Goal: Obtain resource: Download file/media

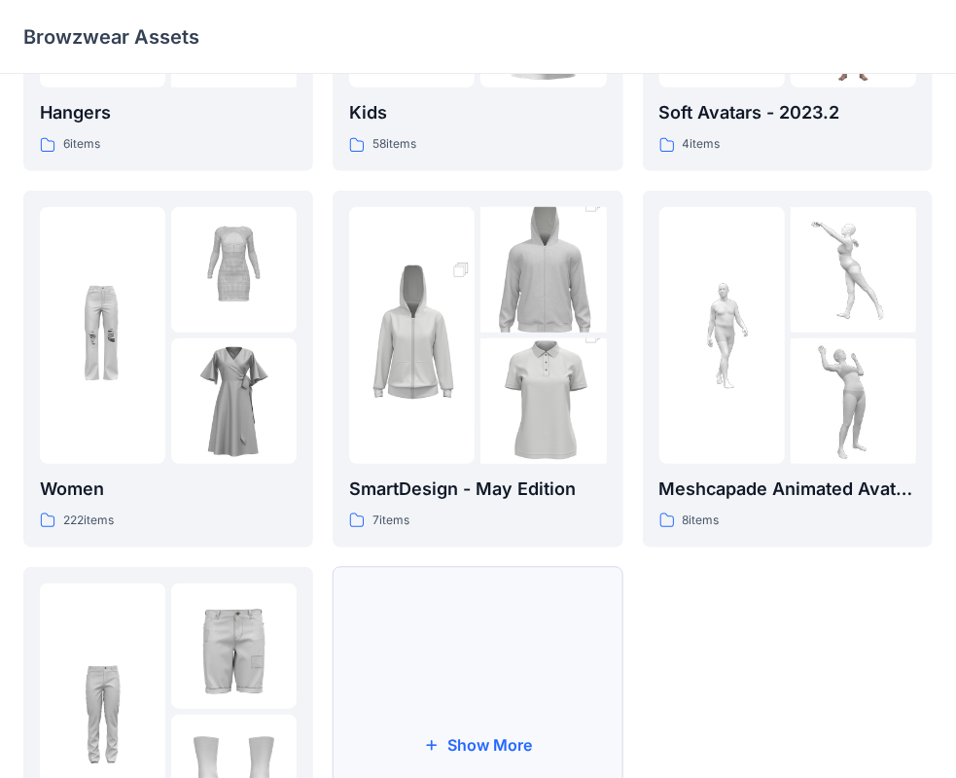
scroll to position [482, 0]
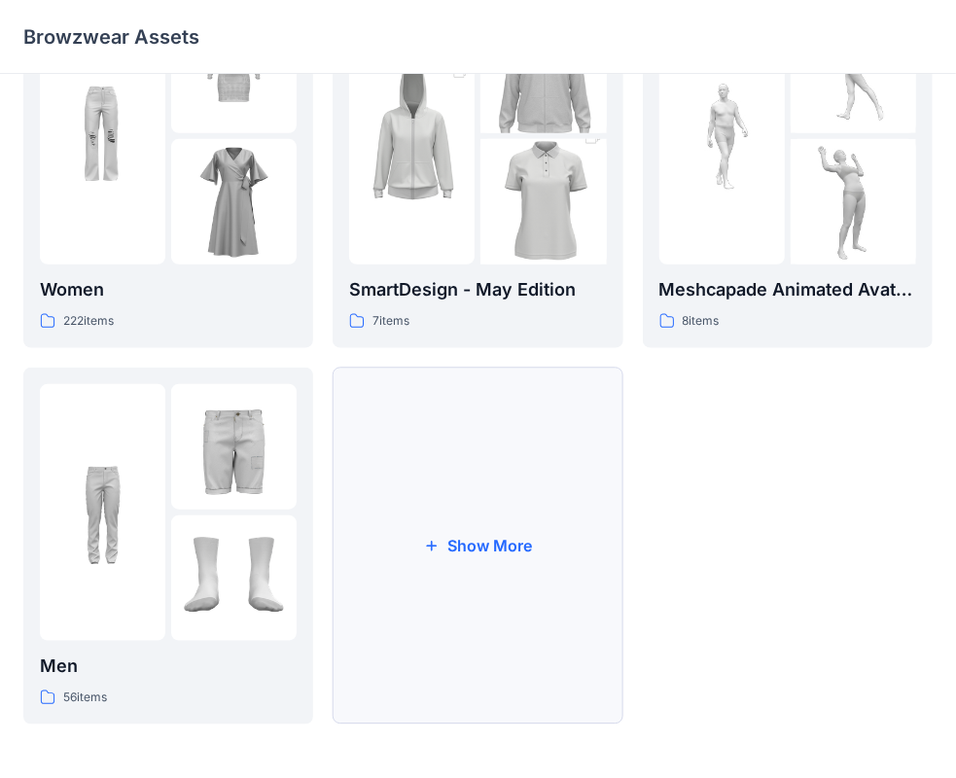
click at [414, 533] on button "Show More" at bounding box center [477, 545] width 290 height 357
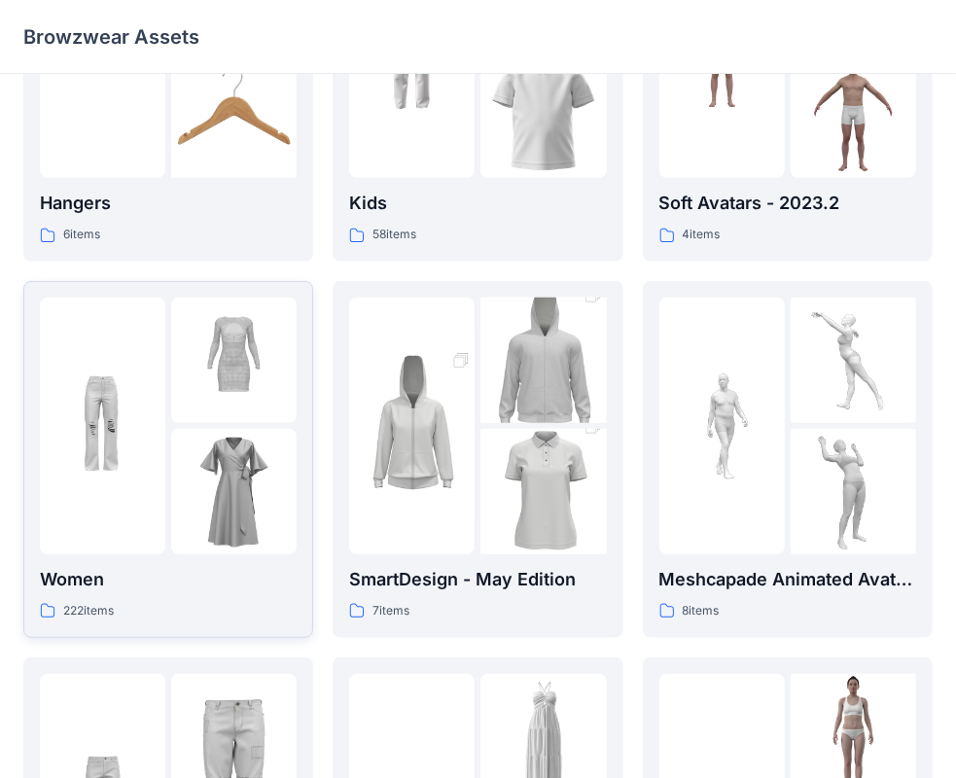
scroll to position [194, 0]
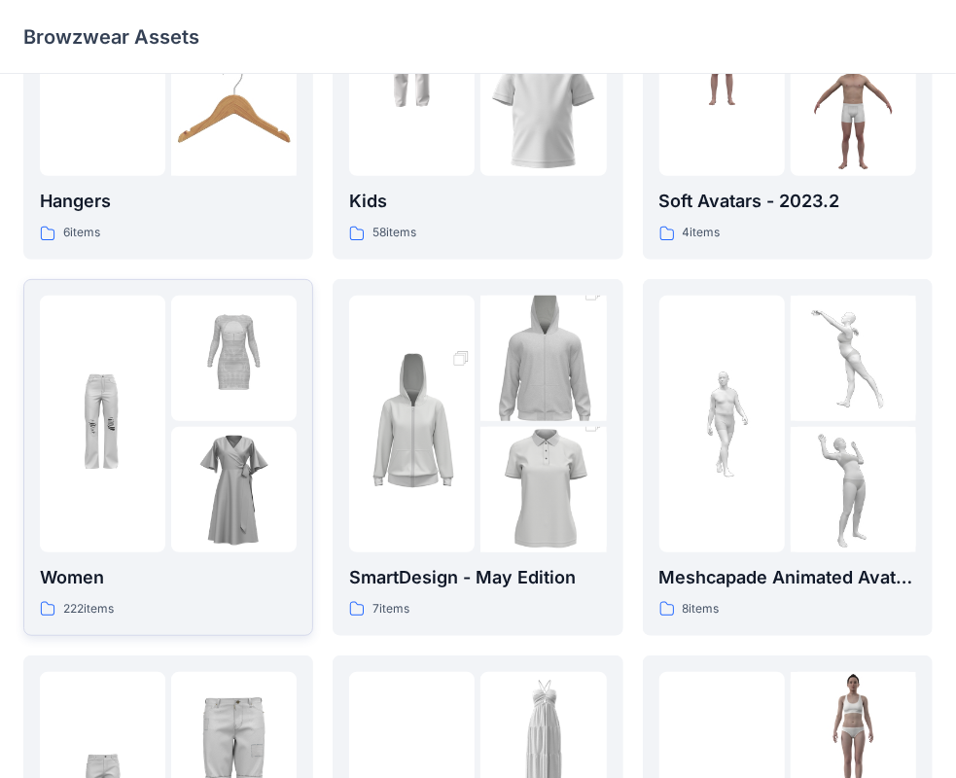
click at [229, 593] on div "Women 222 items" at bounding box center [168, 591] width 257 height 55
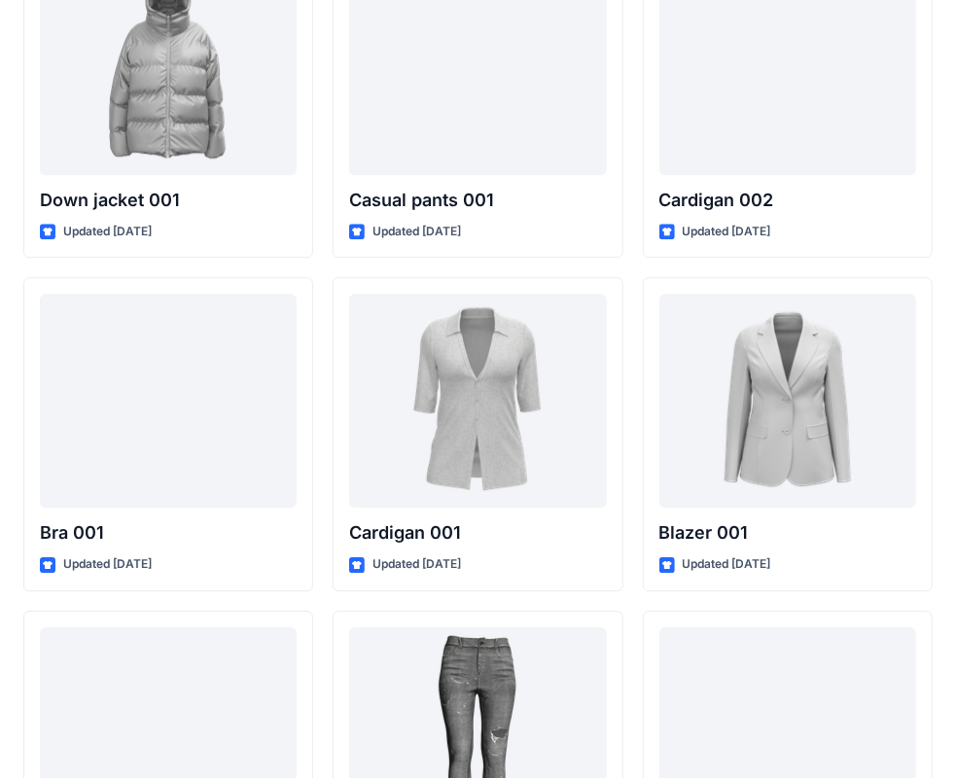
scroll to position [13562, 0]
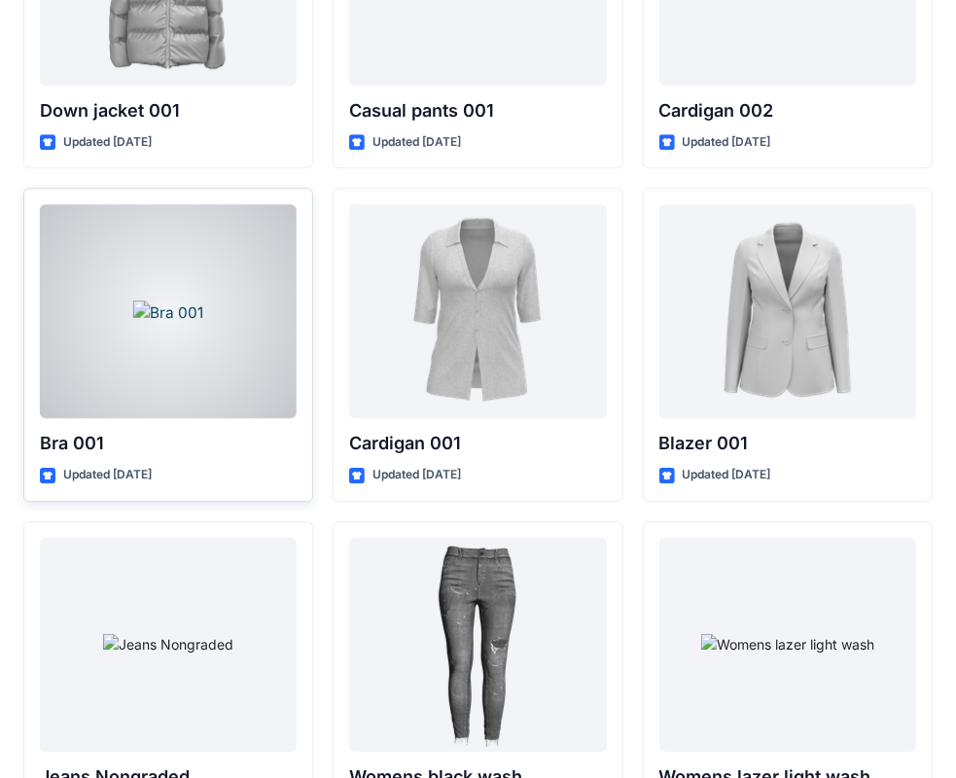
click at [233, 383] on div at bounding box center [168, 311] width 257 height 214
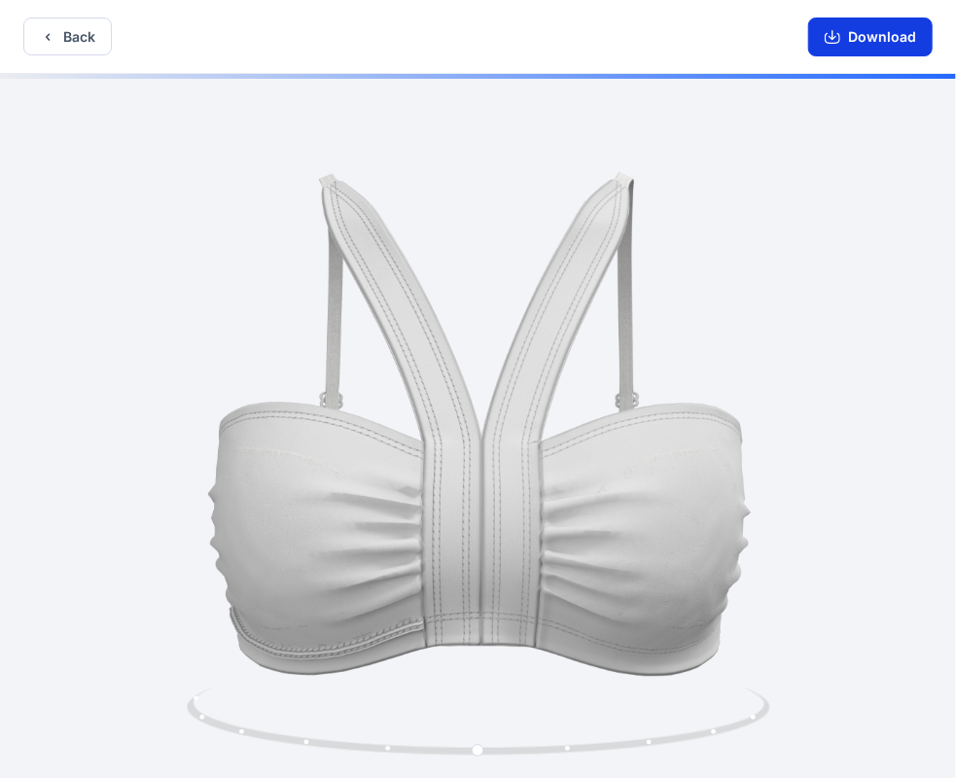
click at [825, 37] on button "Download" at bounding box center [870, 36] width 124 height 39
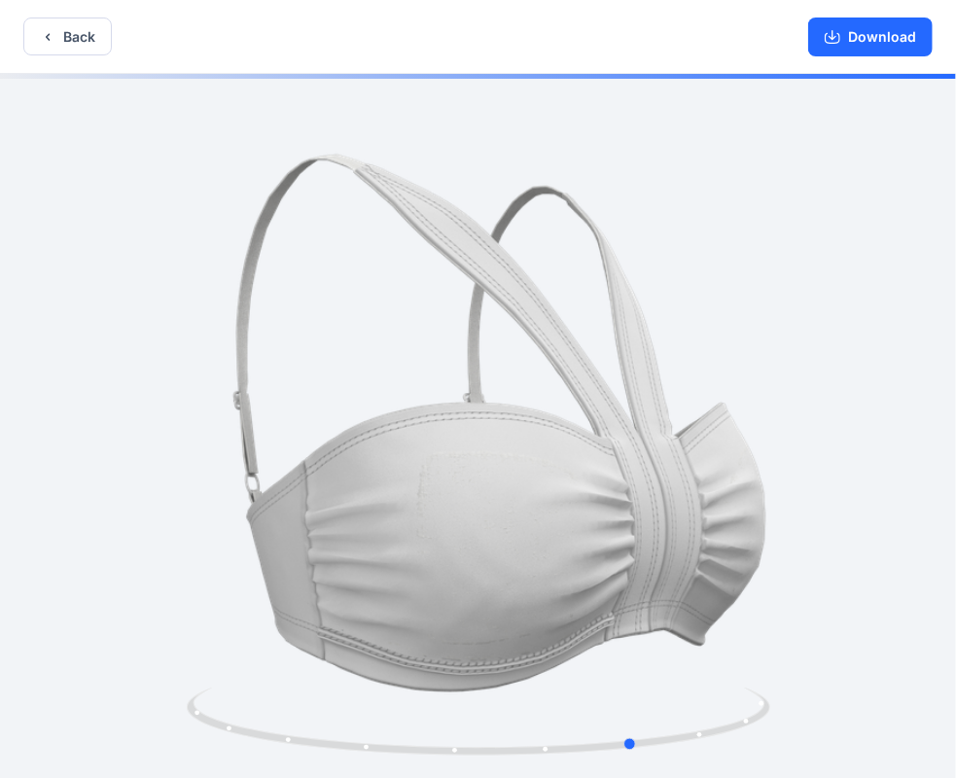
drag, startPoint x: 557, startPoint y: 751, endPoint x: 121, endPoint y: 684, distance: 441.6
click at [121, 684] on div at bounding box center [478, 428] width 956 height 708
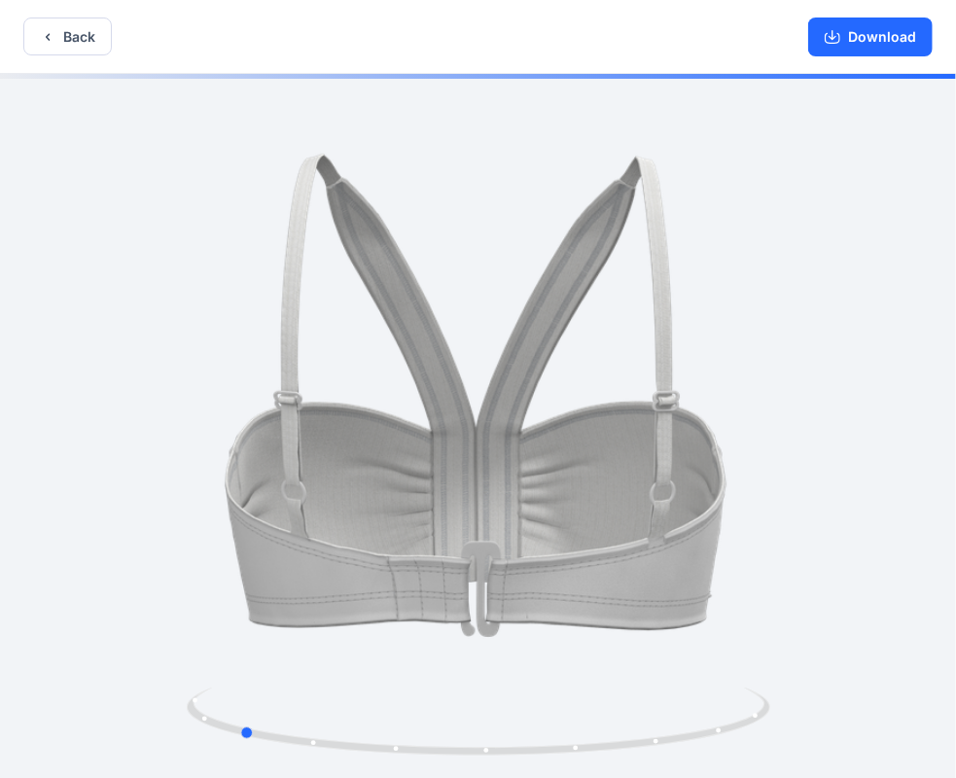
drag, startPoint x: 556, startPoint y: 750, endPoint x: 143, endPoint y: 698, distance: 416.5
click at [143, 698] on div at bounding box center [478, 428] width 956 height 708
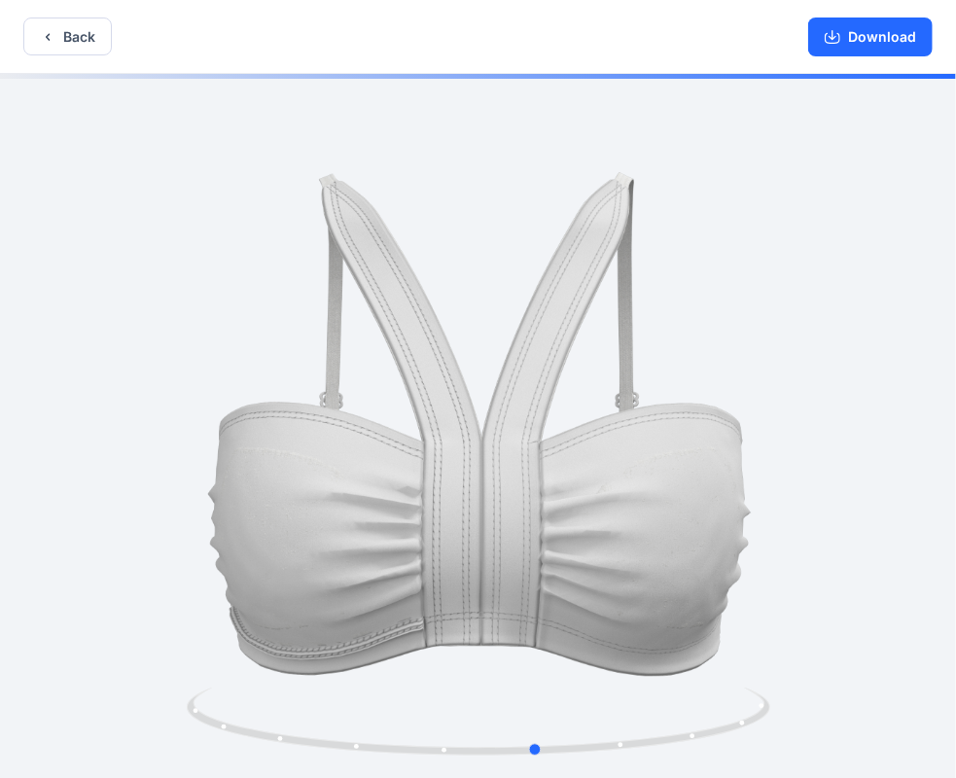
drag, startPoint x: 466, startPoint y: 745, endPoint x: 200, endPoint y: 675, distance: 274.5
click at [205, 679] on div at bounding box center [478, 428] width 956 height 708
click at [91, 46] on button "Back" at bounding box center [67, 36] width 88 height 38
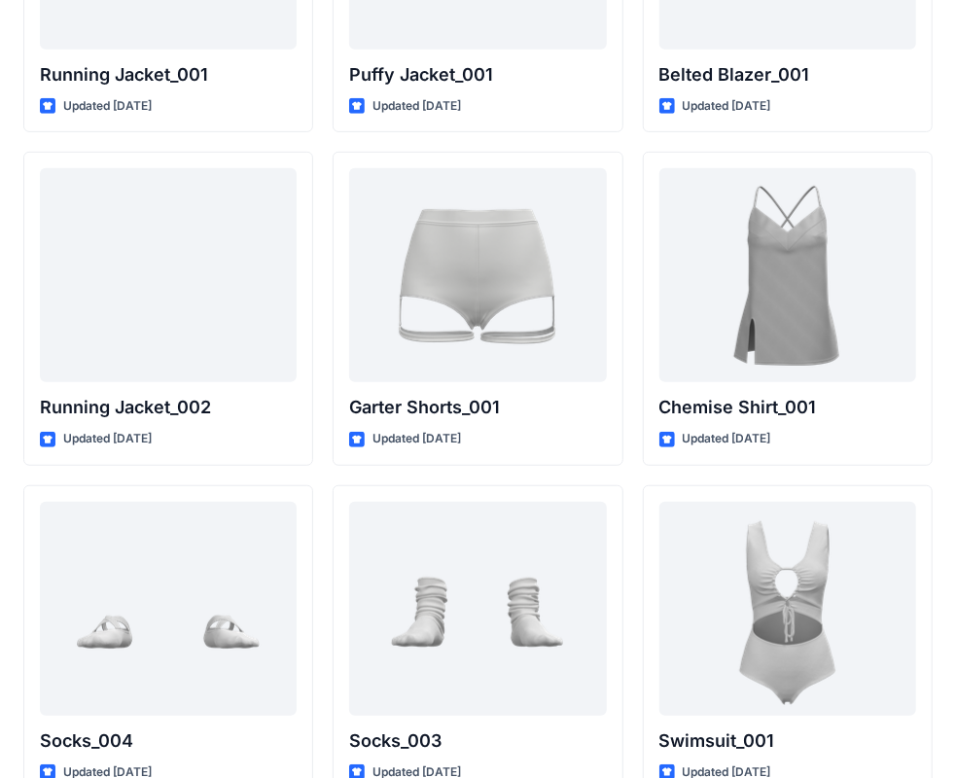
scroll to position [23257, 0]
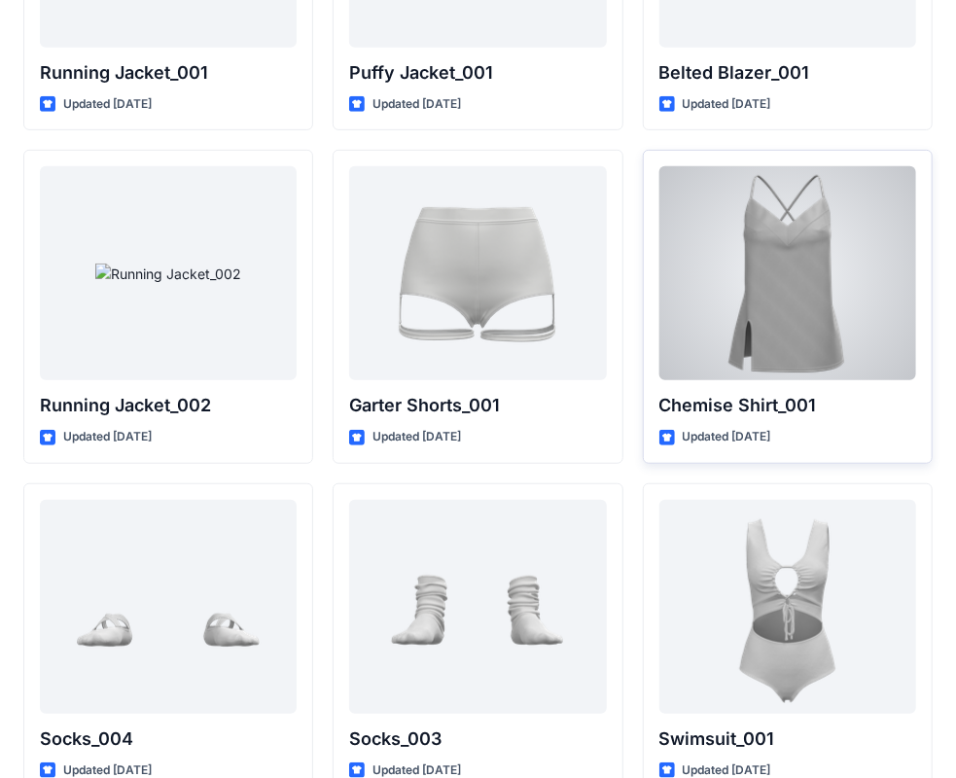
click at [766, 427] on p "Updated [DATE]" at bounding box center [726, 437] width 88 height 20
click at [844, 280] on div at bounding box center [787, 273] width 257 height 214
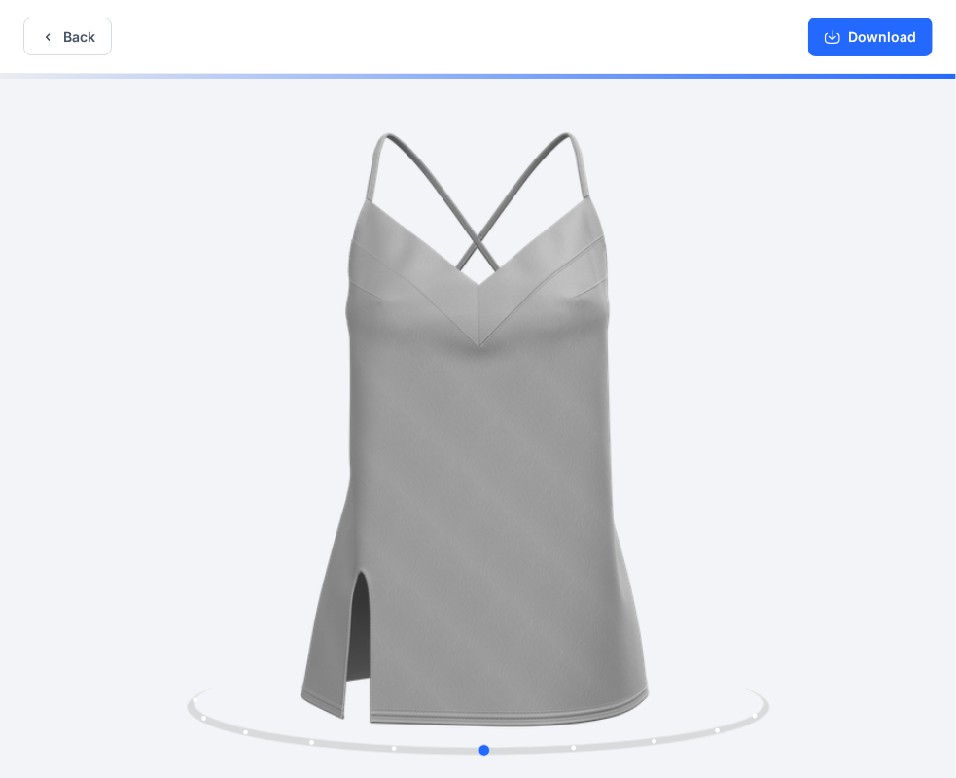
drag, startPoint x: 713, startPoint y: 729, endPoint x: 122, endPoint y: 657, distance: 594.4
click at [122, 657] on div at bounding box center [478, 428] width 956 height 708
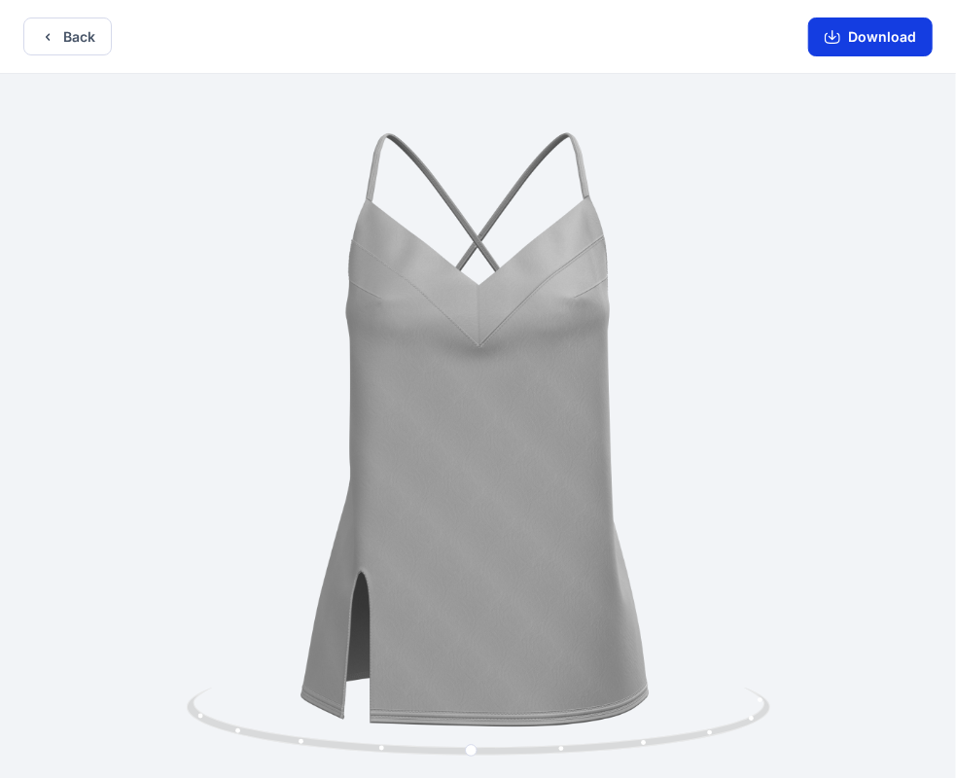
click at [864, 28] on button "Download" at bounding box center [870, 36] width 124 height 39
click at [46, 27] on button "Back" at bounding box center [67, 36] width 88 height 38
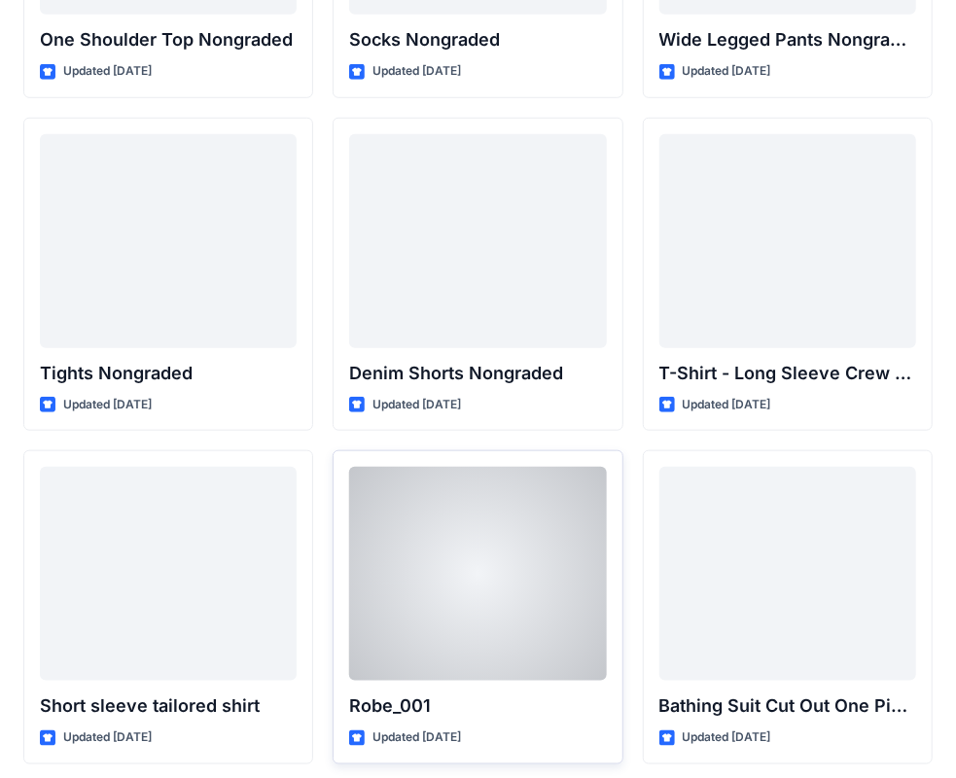
scroll to position [20709, 0]
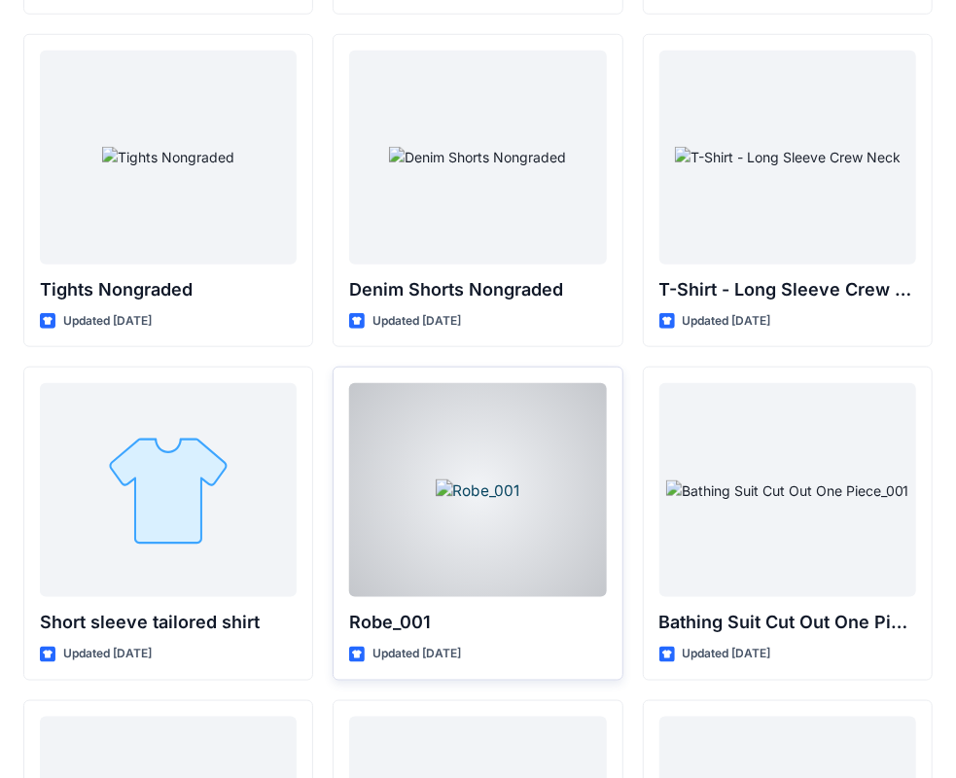
click at [436, 449] on div at bounding box center [477, 490] width 257 height 214
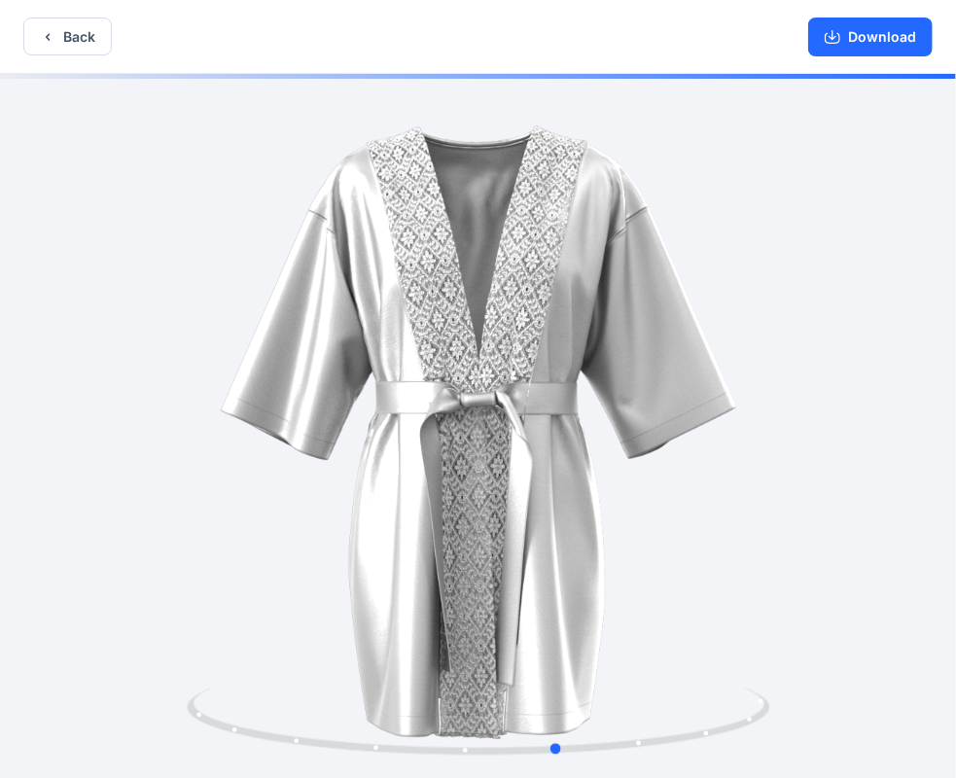
drag, startPoint x: 709, startPoint y: 732, endPoint x: 181, endPoint y: 669, distance: 531.6
click at [179, 670] on div at bounding box center [478, 428] width 956 height 708
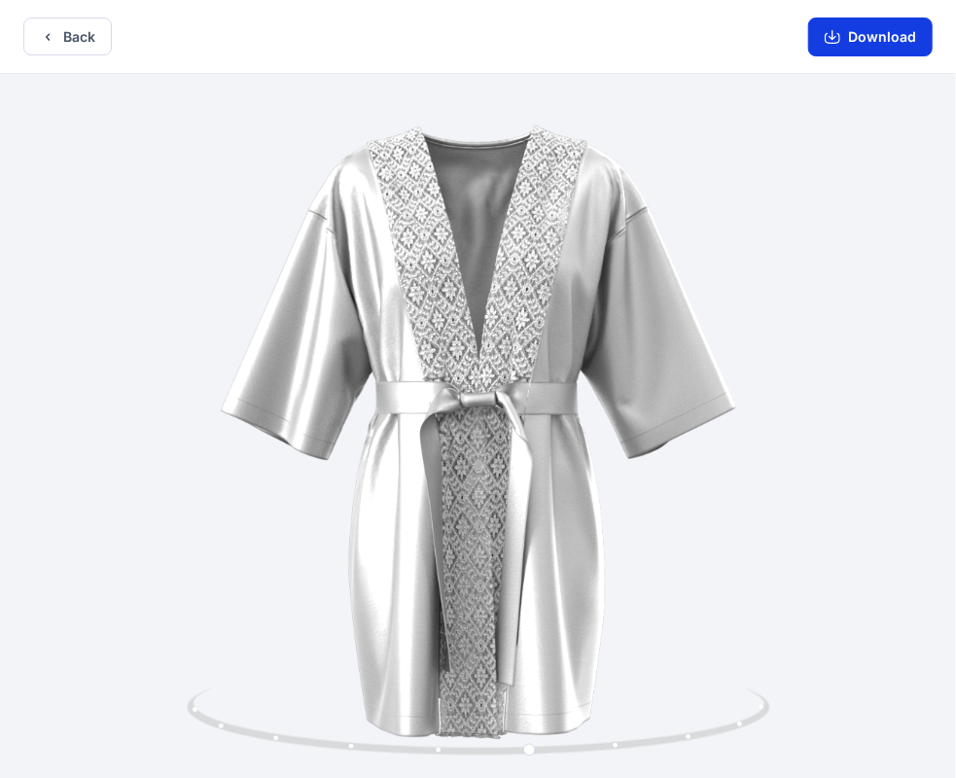
click at [816, 40] on button "Download" at bounding box center [870, 36] width 124 height 39
click at [68, 35] on button "Back" at bounding box center [67, 36] width 88 height 38
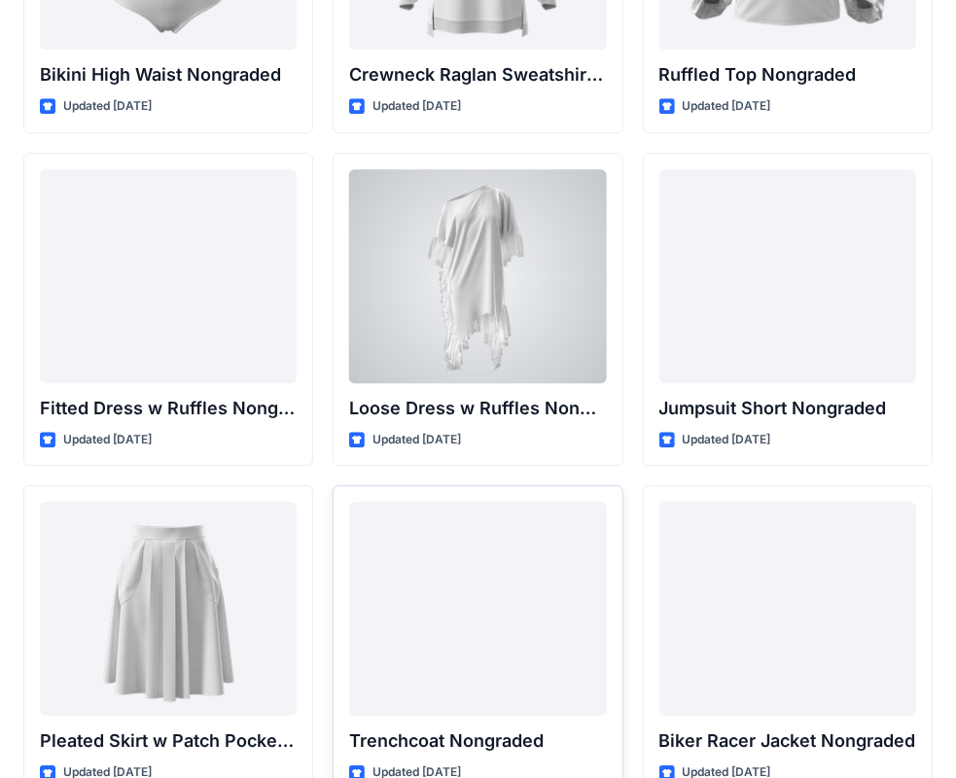
scroll to position [19251, 0]
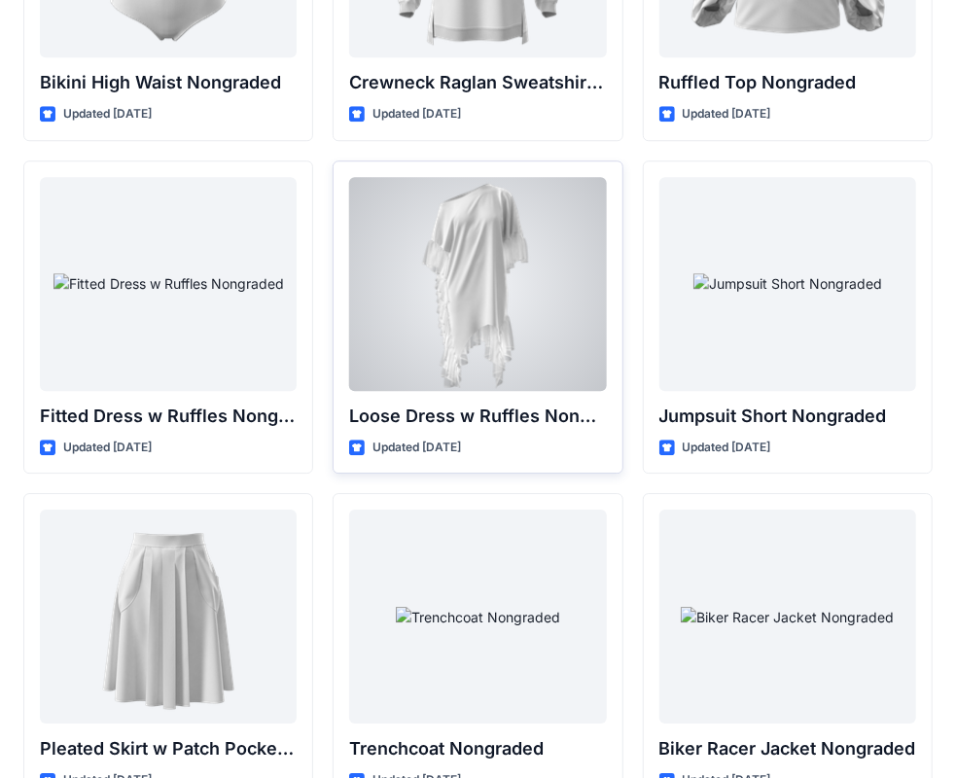
click at [382, 263] on div at bounding box center [477, 284] width 257 height 214
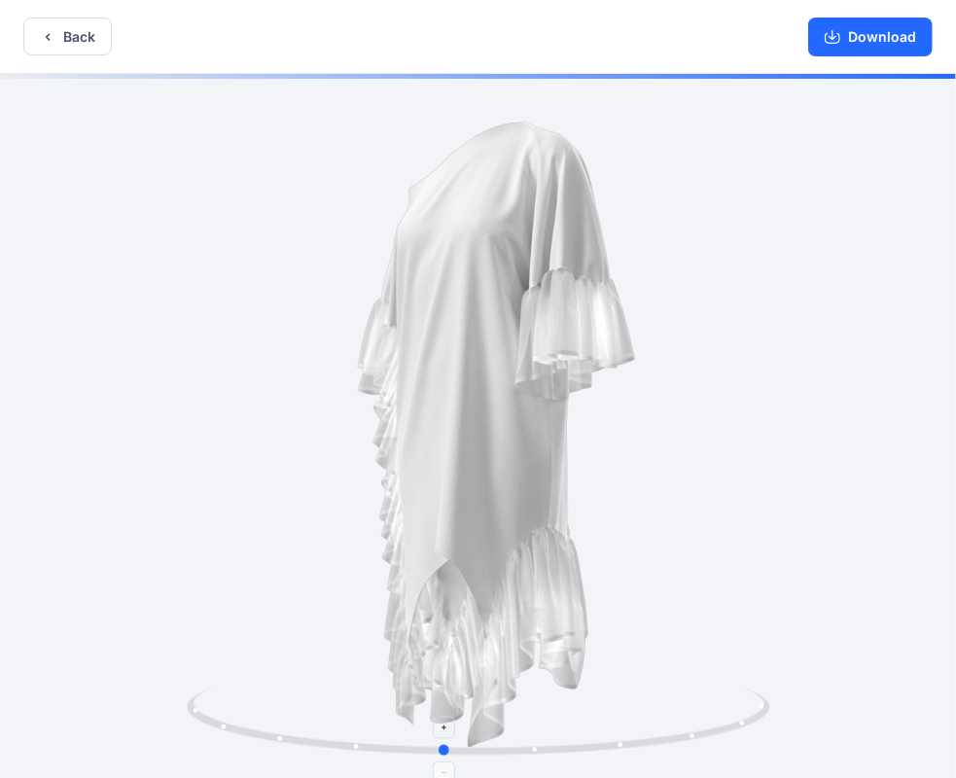
drag, startPoint x: 603, startPoint y: 744, endPoint x: 565, endPoint y: 751, distance: 38.7
click at [565, 751] on icon at bounding box center [481, 723] width 588 height 73
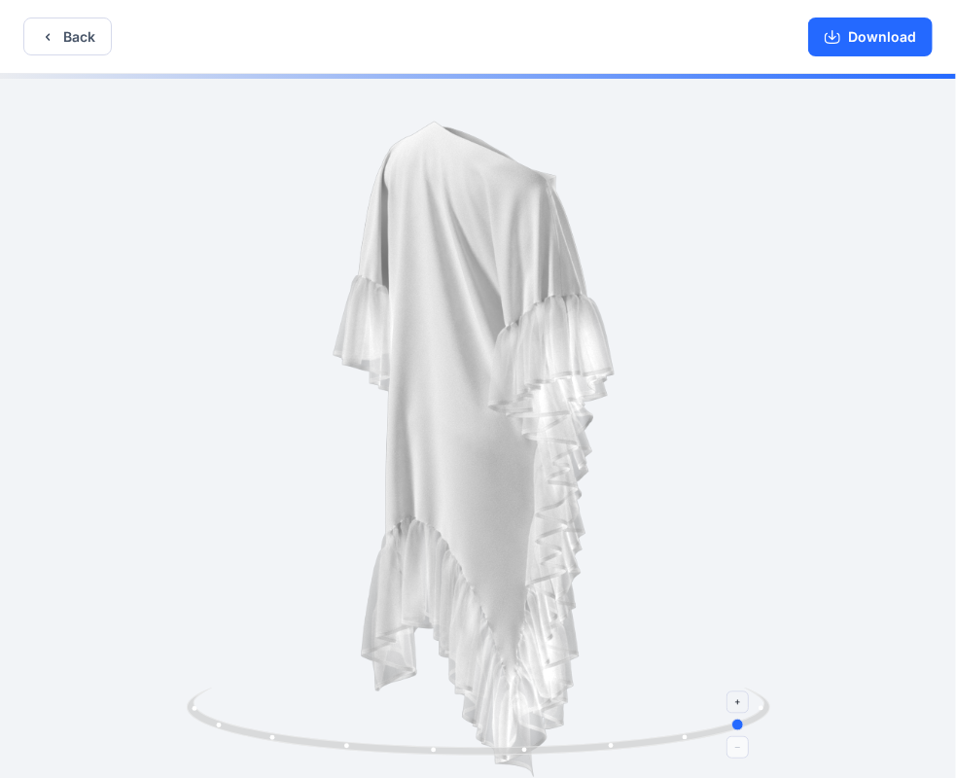
drag, startPoint x: 712, startPoint y: 730, endPoint x: 430, endPoint y: 735, distance: 282.0
click at [430, 735] on icon at bounding box center [481, 723] width 588 height 73
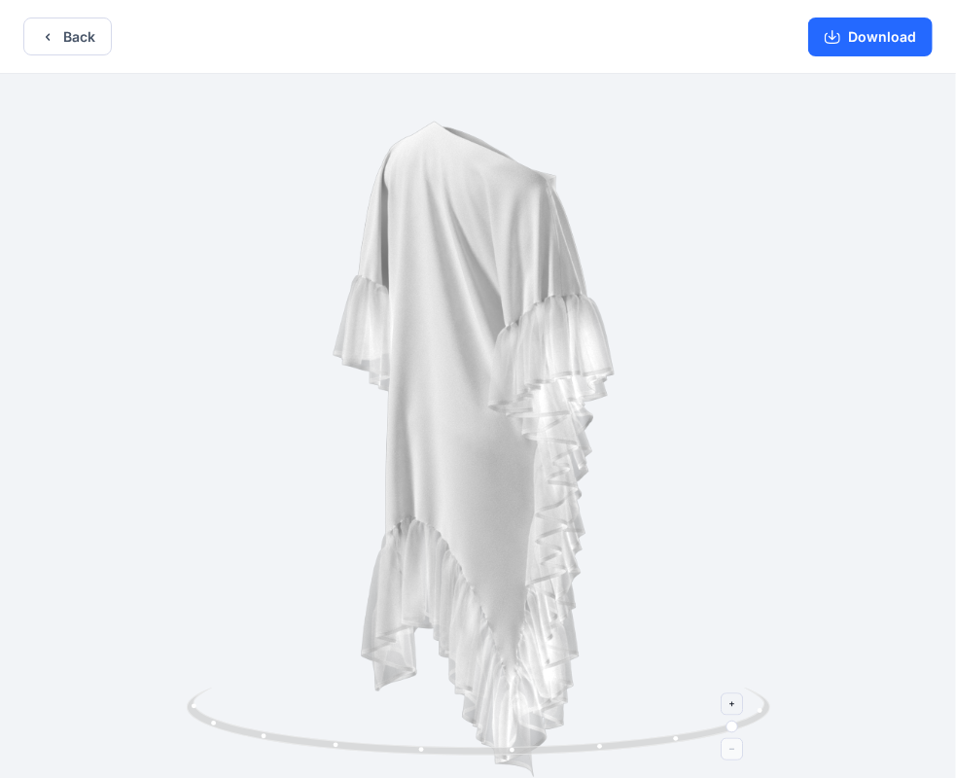
click at [448, 747] on icon at bounding box center [481, 723] width 588 height 73
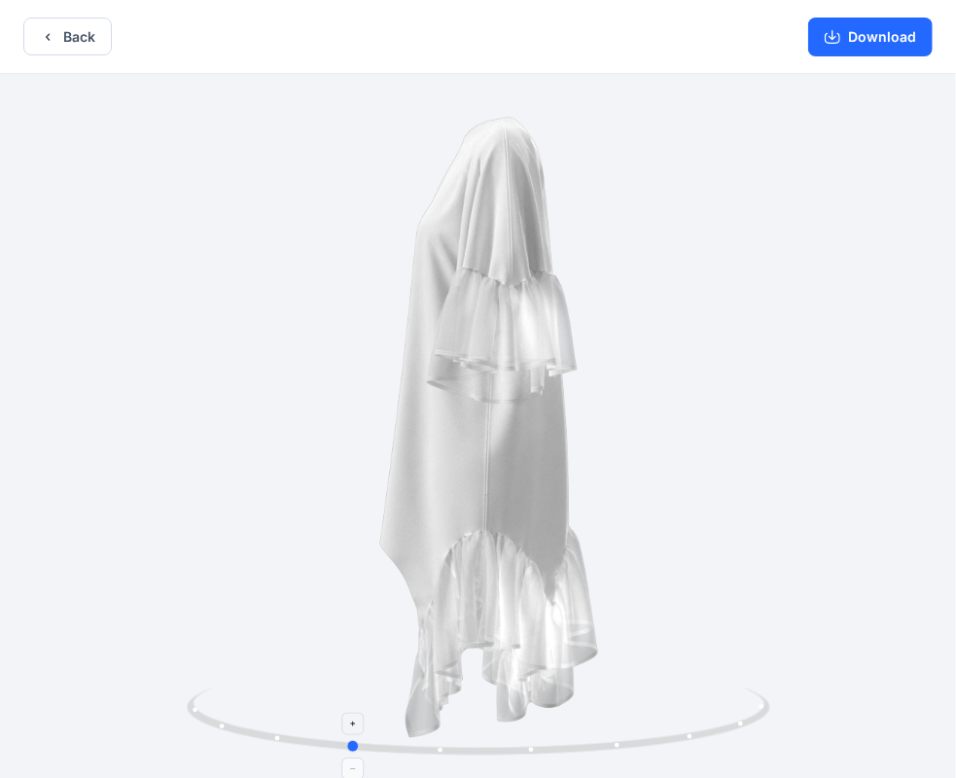
drag, startPoint x: 575, startPoint y: 744, endPoint x: 401, endPoint y: 737, distance: 174.1
click at [402, 737] on icon at bounding box center [481, 723] width 588 height 73
click at [62, 36] on button "Back" at bounding box center [67, 36] width 88 height 38
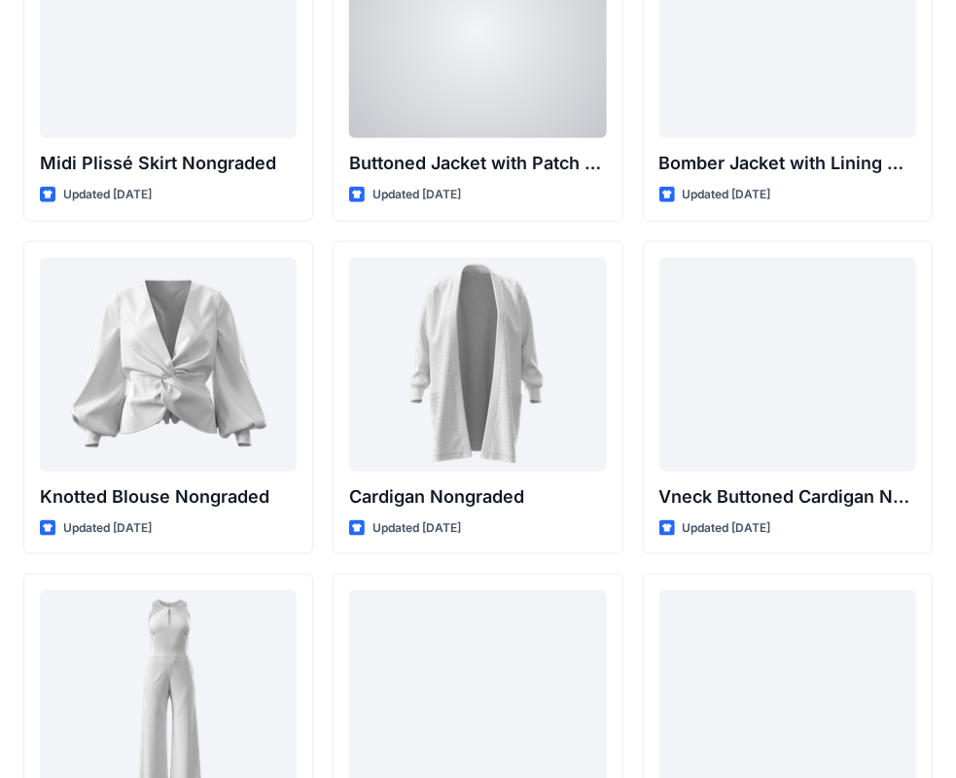
scroll to position [17890, 0]
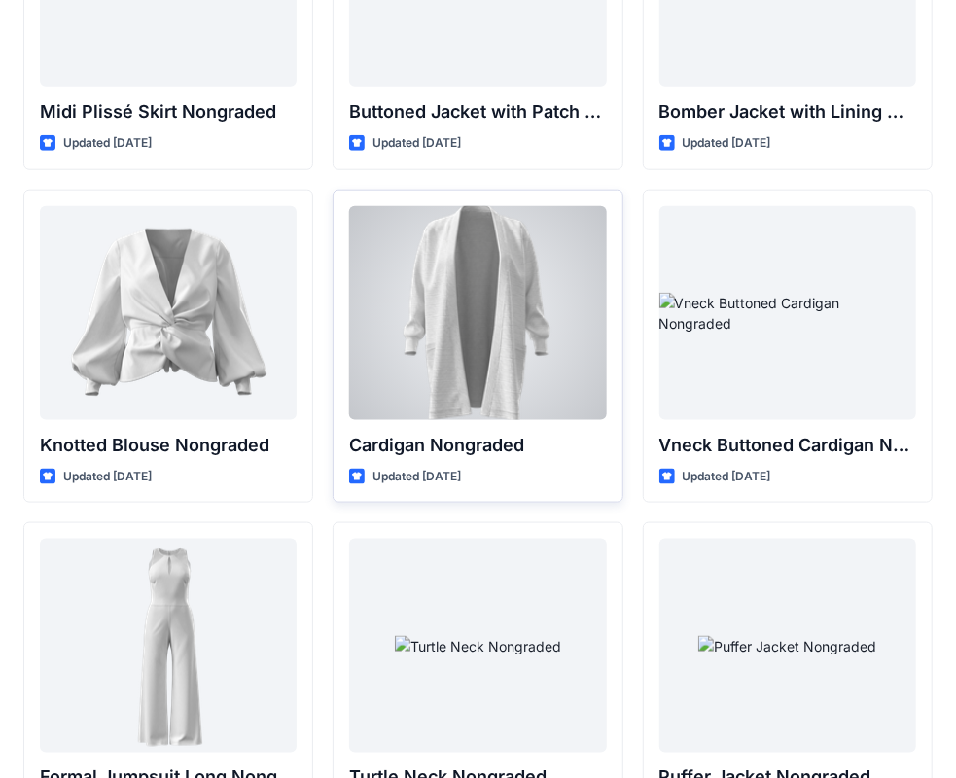
click at [568, 328] on div at bounding box center [477, 313] width 257 height 214
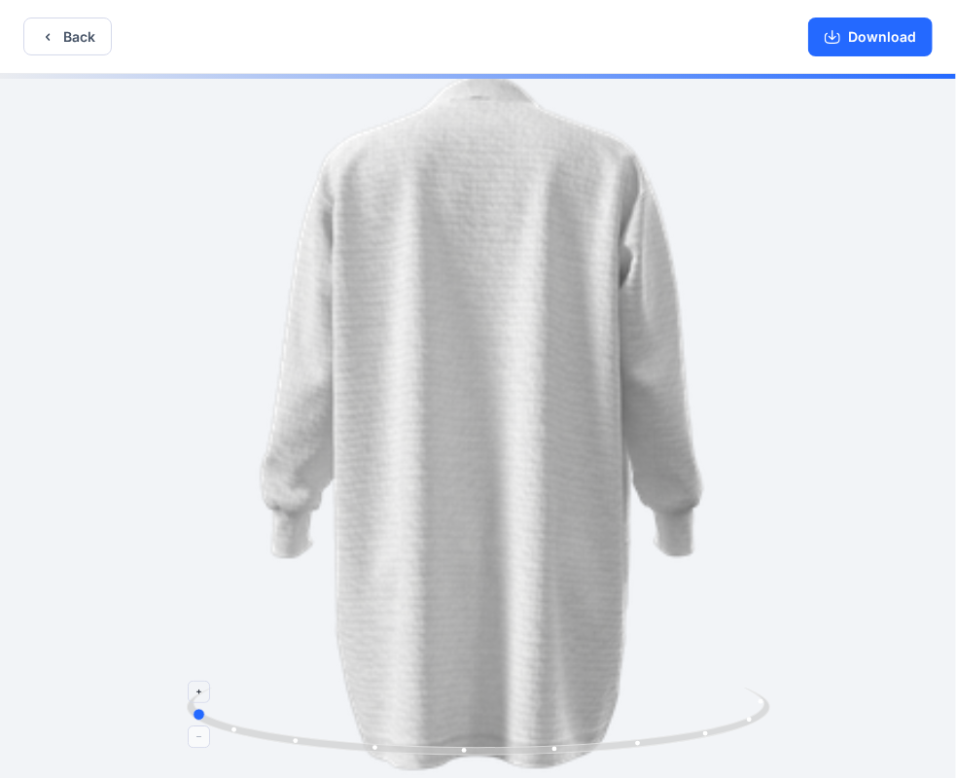
drag, startPoint x: 748, startPoint y: 713, endPoint x: 456, endPoint y: 698, distance: 292.0
click at [456, 706] on icon at bounding box center [481, 723] width 588 height 73
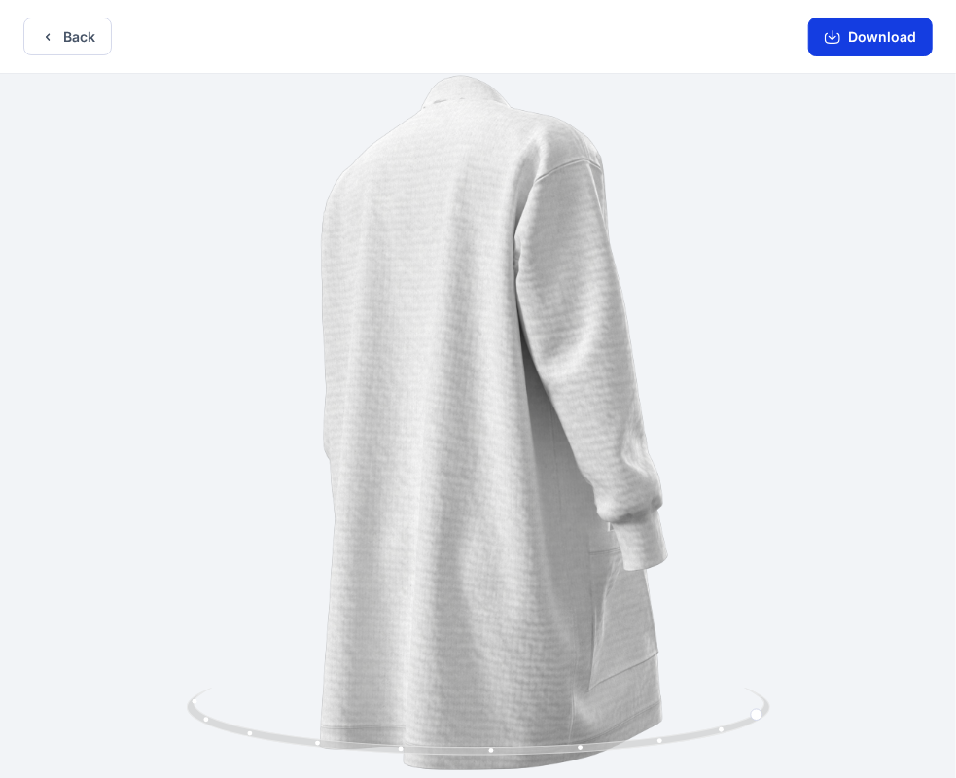
click at [862, 33] on button "Download" at bounding box center [870, 36] width 124 height 39
click at [43, 27] on button "Back" at bounding box center [67, 36] width 88 height 38
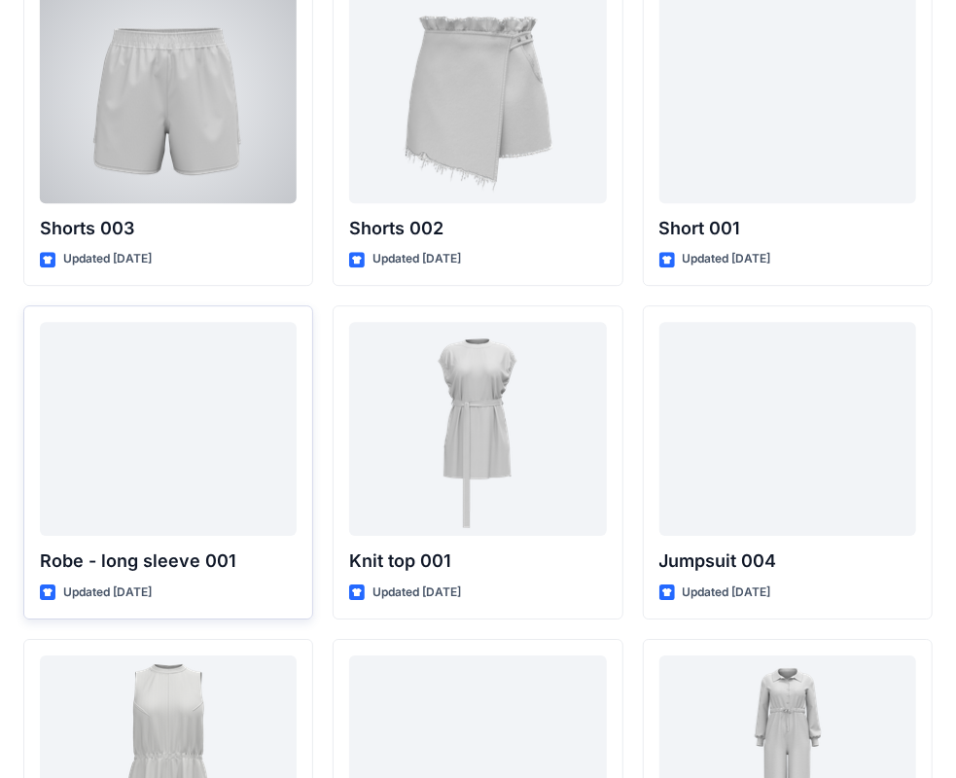
scroll to position [10794, 0]
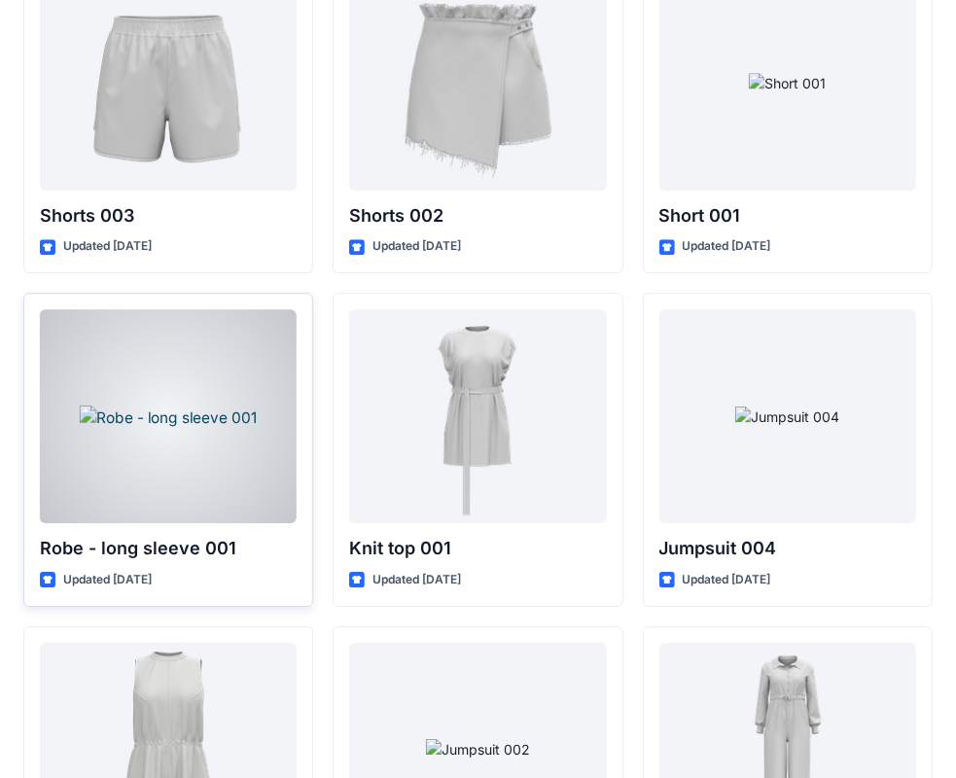
click at [258, 501] on div at bounding box center [168, 416] width 257 height 214
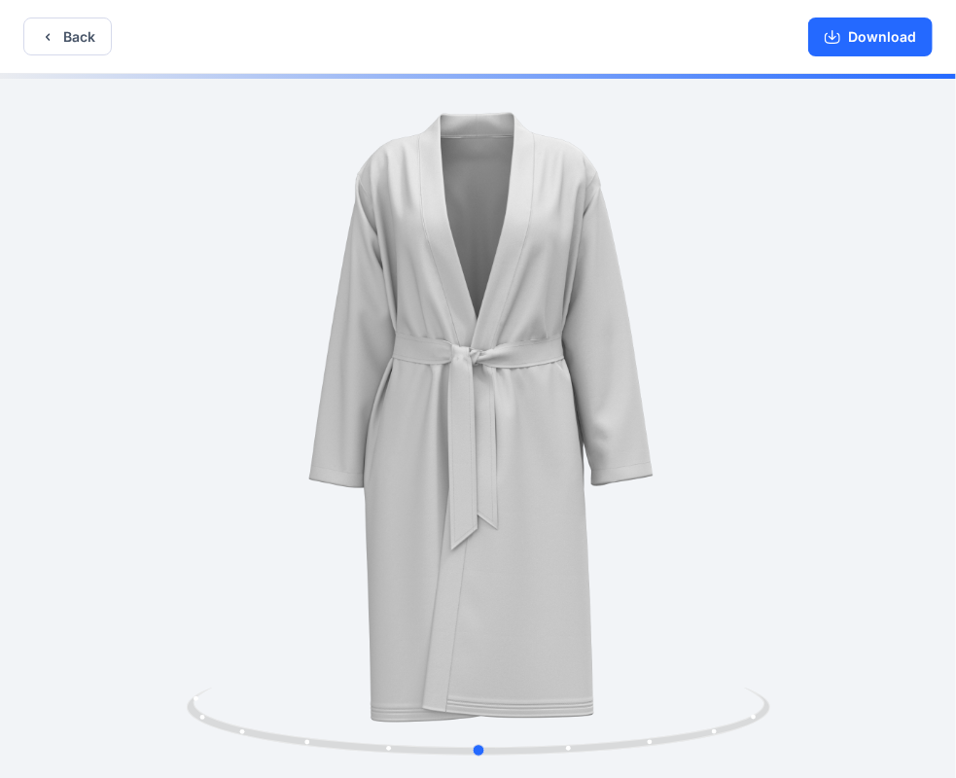
drag, startPoint x: 609, startPoint y: 741, endPoint x: 12, endPoint y: 668, distance: 601.3
click at [20, 671] on div at bounding box center [478, 428] width 956 height 708
click at [80, 35] on button "Back" at bounding box center [67, 36] width 88 height 38
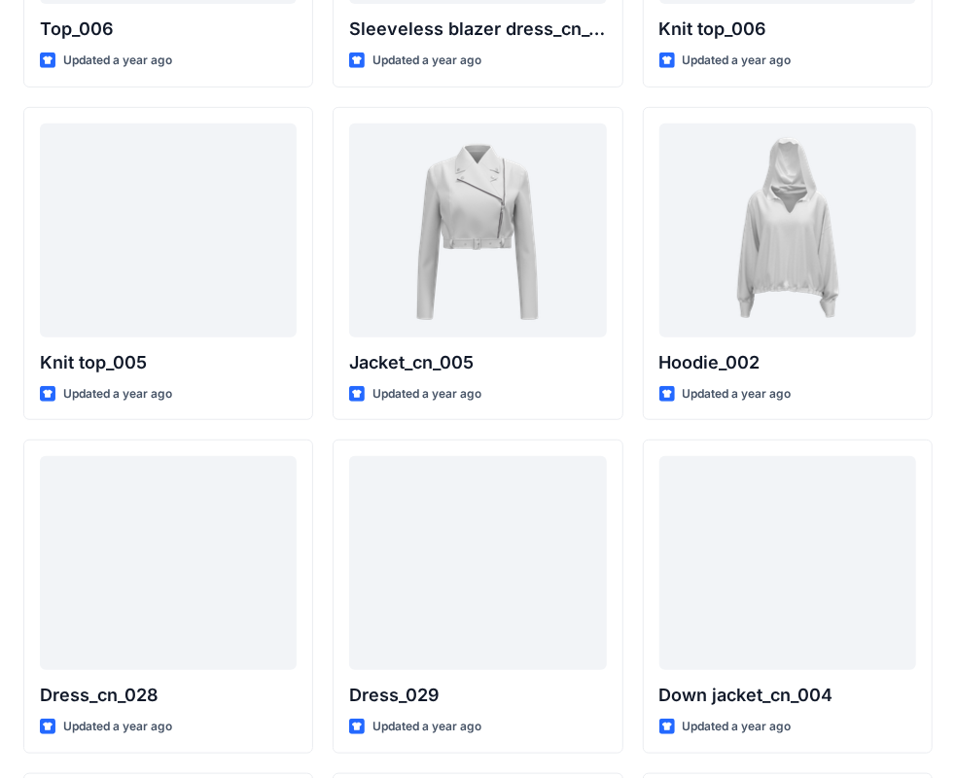
scroll to position [295, 0]
